Goal: Information Seeking & Learning: Learn about a topic

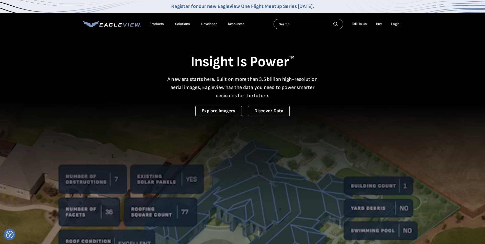
click at [393, 23] on div "Login" at bounding box center [395, 24] width 8 height 5
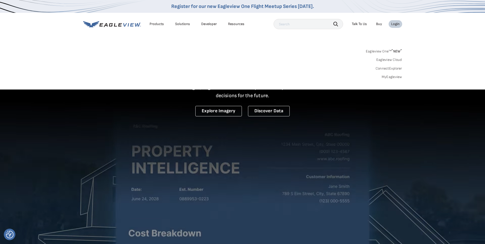
click at [381, 51] on link "Eagleview One™ * NEW *" at bounding box center [384, 51] width 36 height 6
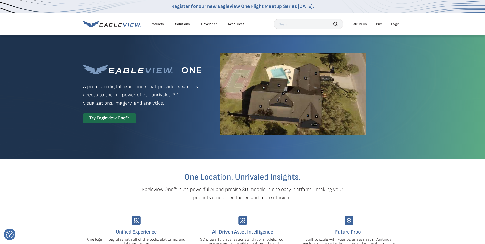
click at [394, 23] on div "Login" at bounding box center [395, 24] width 8 height 5
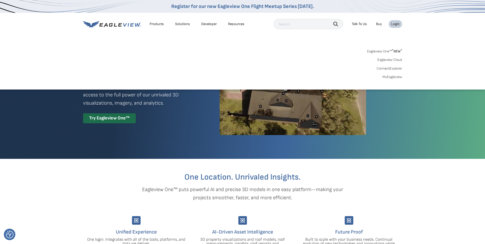
click at [386, 52] on link "Eagleview One™ * NEW *" at bounding box center [384, 51] width 35 height 6
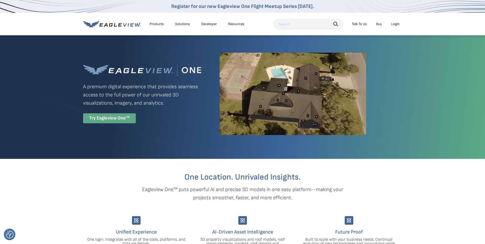
click at [118, 119] on div "Try Eagleview One™" at bounding box center [109, 118] width 53 height 10
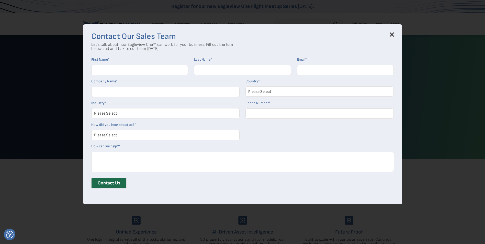
click at [395, 32] on div "Contact Our Sales Team Let's talk about how Eagleview One™ can work for your bu…" at bounding box center [242, 114] width 319 height 180
click at [394, 33] on icon at bounding box center [392, 34] width 4 height 4
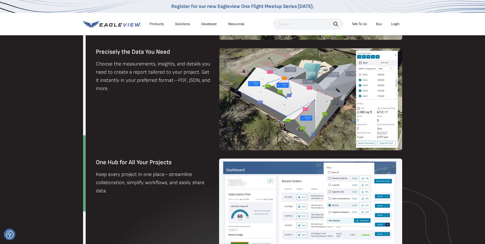
scroll to position [562, 0]
